Goal: Check status

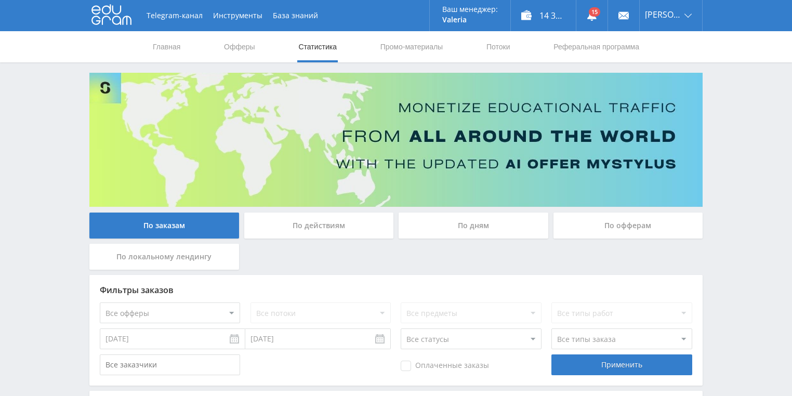
click at [341, 221] on div "По действиям" at bounding box center [319, 226] width 150 height 26
click at [0, 0] on input "По действиям" at bounding box center [0, 0] width 0 height 0
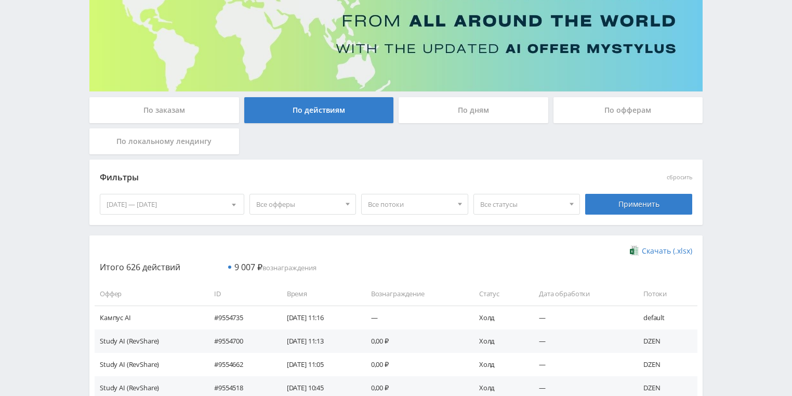
click at [470, 108] on div "По дням" at bounding box center [474, 110] width 150 height 26
click at [0, 0] on input "По дням" at bounding box center [0, 0] width 0 height 0
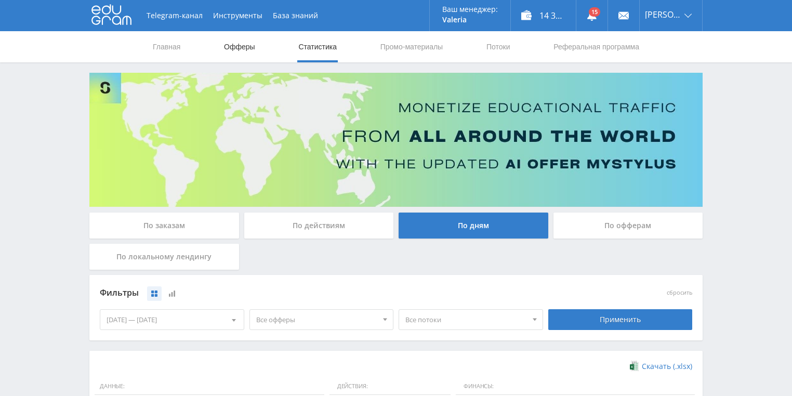
click at [236, 44] on link "Офферы" at bounding box center [239, 46] width 33 height 31
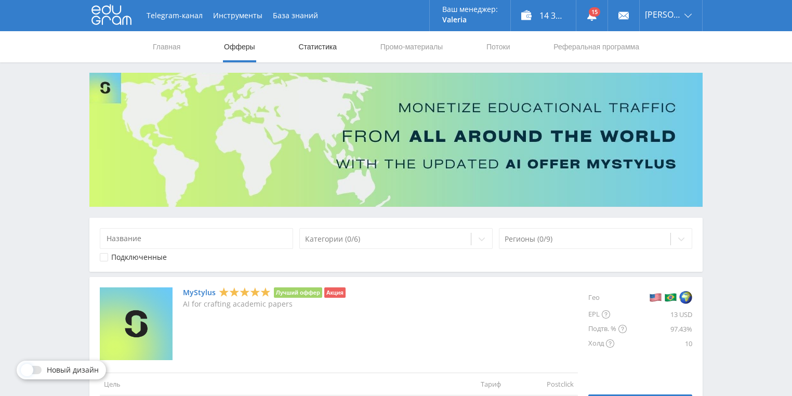
click at [314, 48] on link "Статистика" at bounding box center [317, 46] width 41 height 31
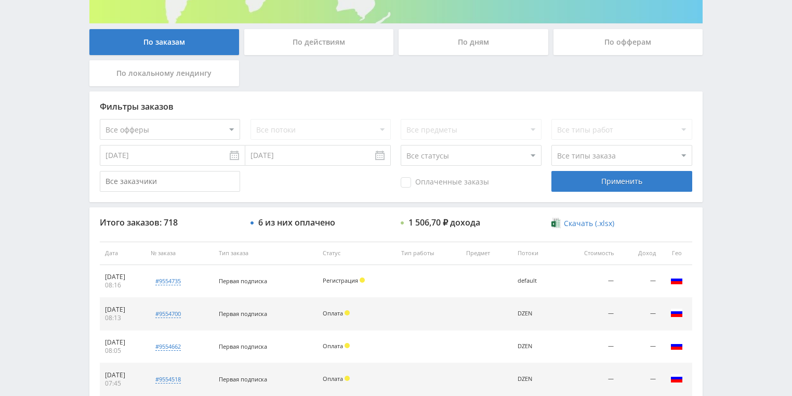
click at [331, 50] on div "По действиям" at bounding box center [319, 42] width 150 height 26
click at [0, 0] on input "По действиям" at bounding box center [0, 0] width 0 height 0
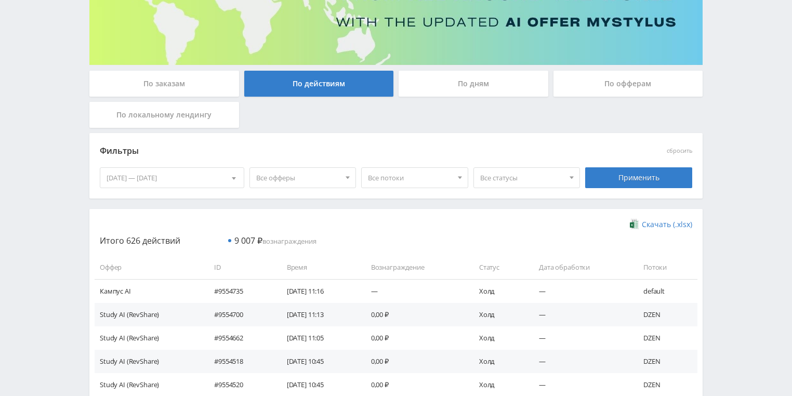
click at [435, 77] on div "По дням" at bounding box center [474, 84] width 150 height 26
click at [0, 0] on input "По дням" at bounding box center [0, 0] width 0 height 0
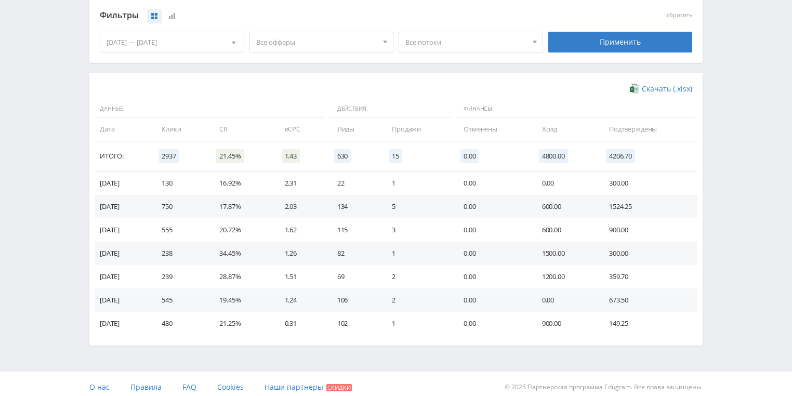
scroll to position [283, 0]
